Goal: Find specific page/section: Find specific page/section

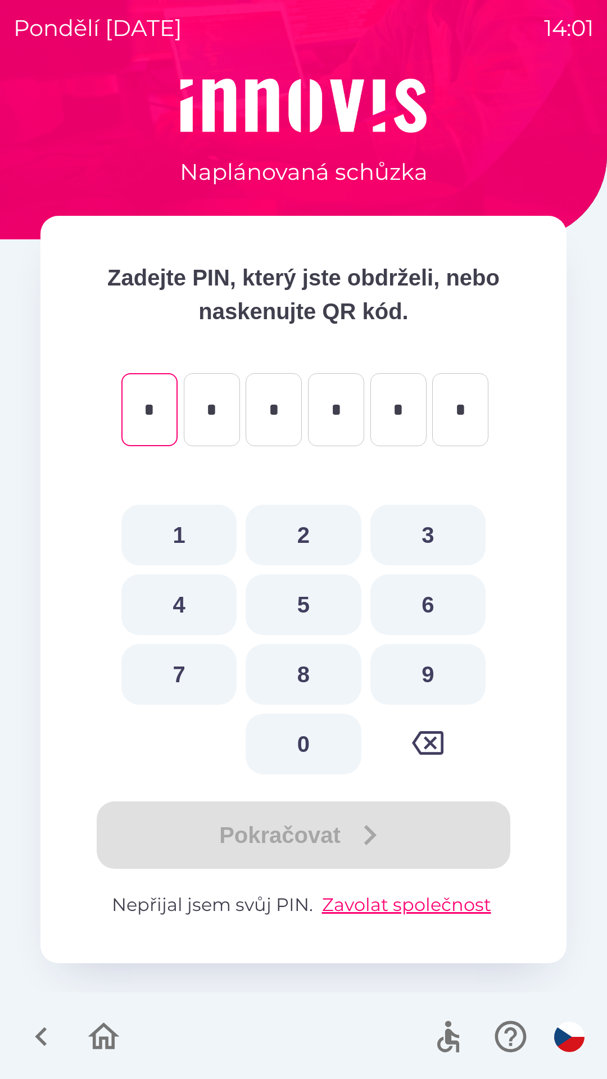
click at [41, 1034] on icon "button" at bounding box center [41, 1037] width 12 height 19
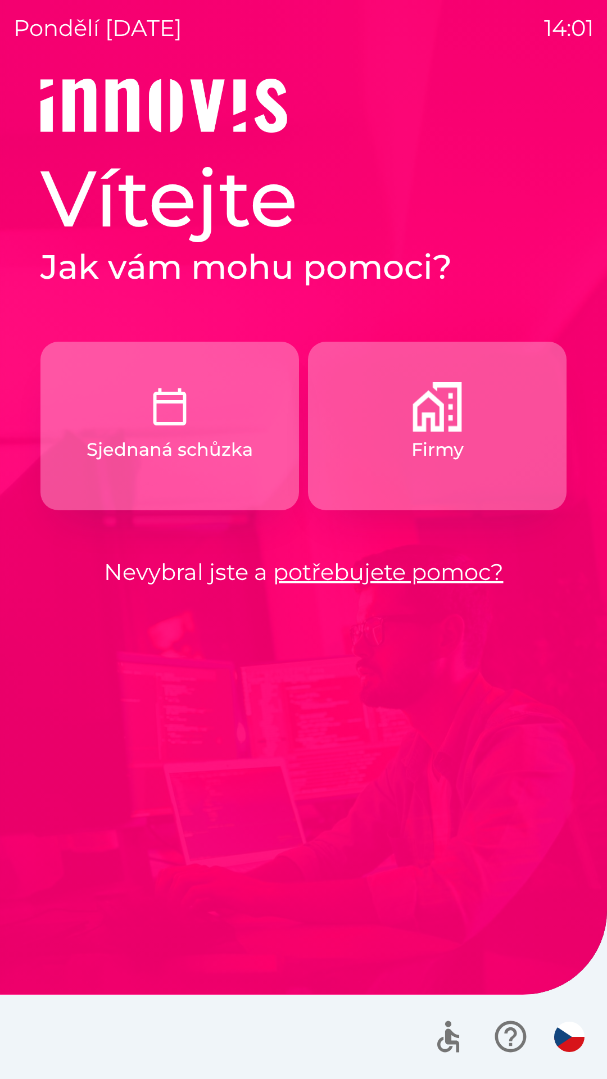
click at [368, 494] on button "Firmy" at bounding box center [437, 426] width 259 height 169
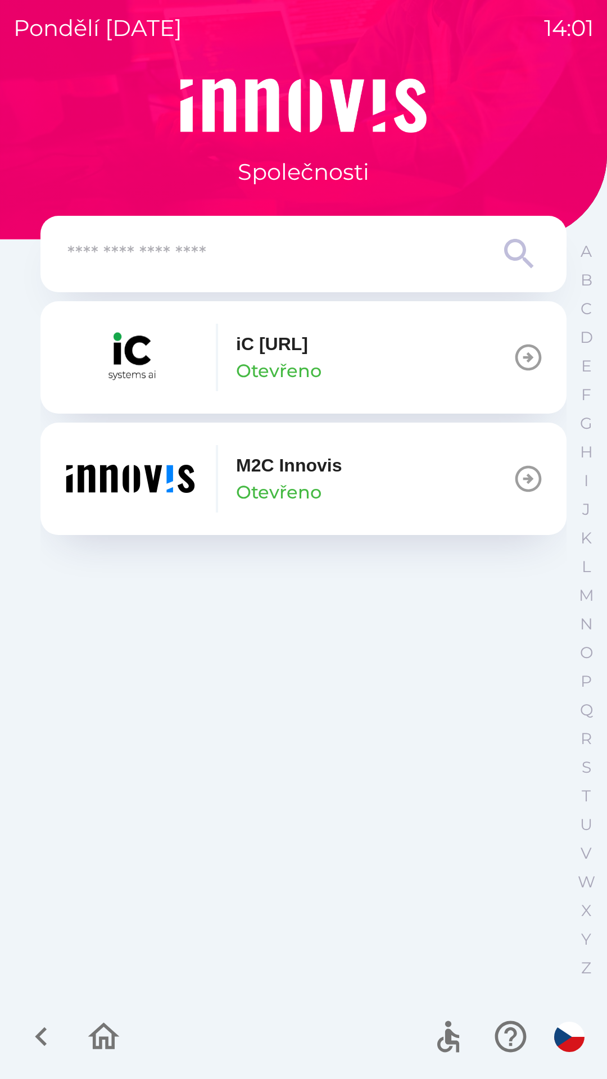
click at [277, 491] on p "Otevřeno" at bounding box center [278, 492] width 85 height 27
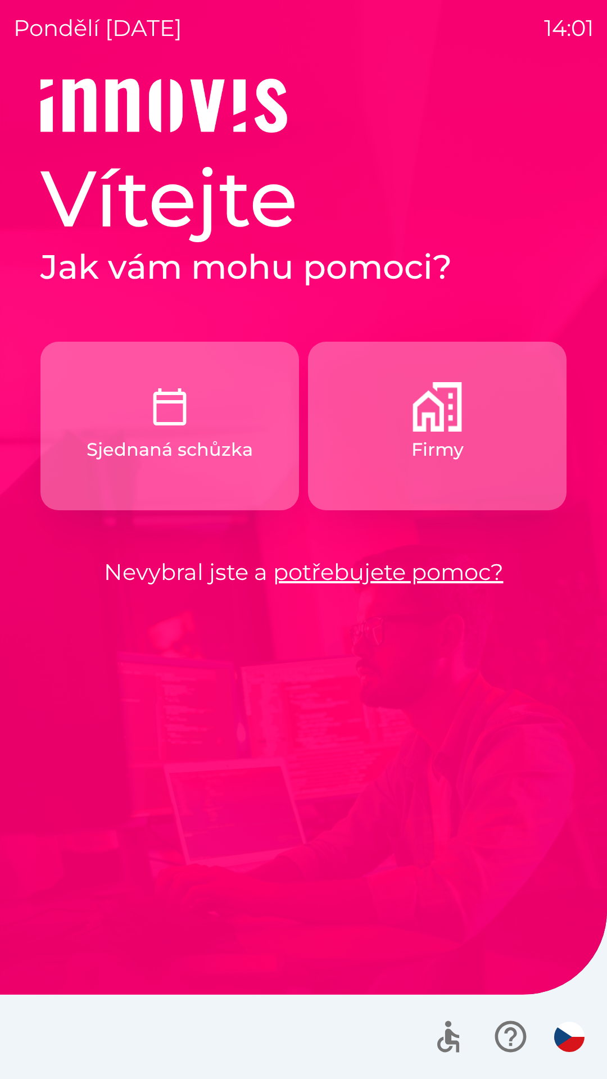
click at [434, 449] on p "Firmy" at bounding box center [437, 449] width 52 height 27
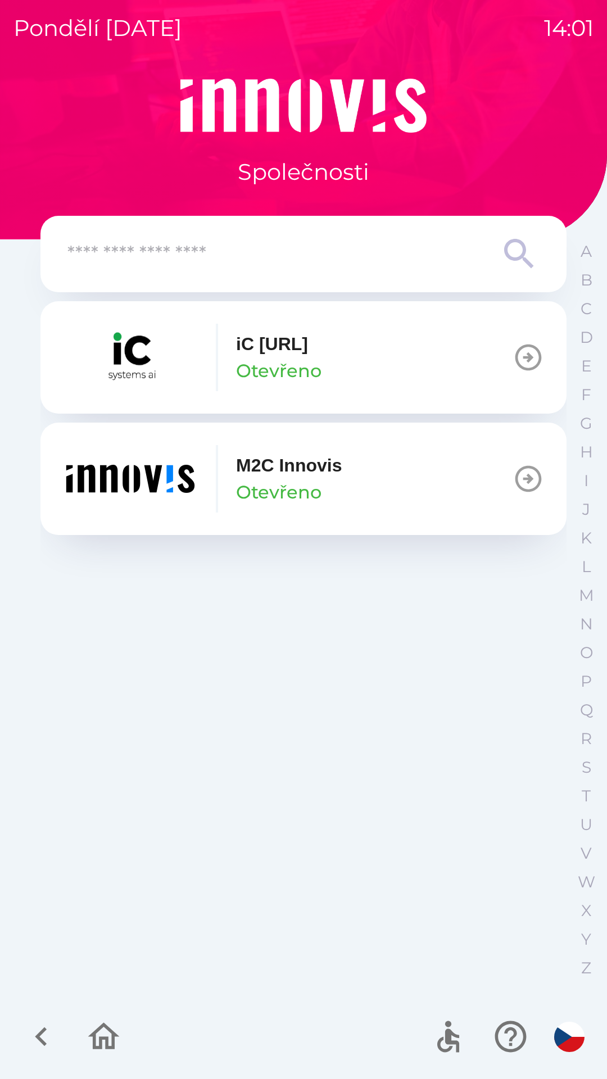
click at [517, 483] on icon "button" at bounding box center [528, 479] width 26 height 26
